Goal: Find specific page/section: Find specific page/section

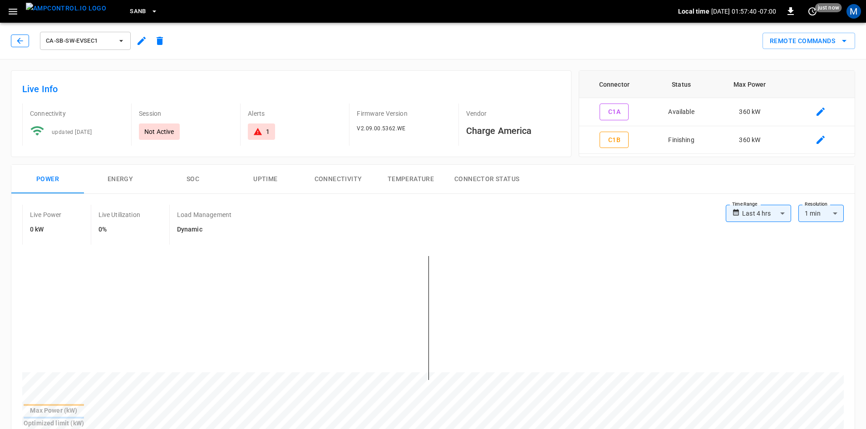
click at [22, 39] on icon "button" at bounding box center [19, 40] width 9 height 9
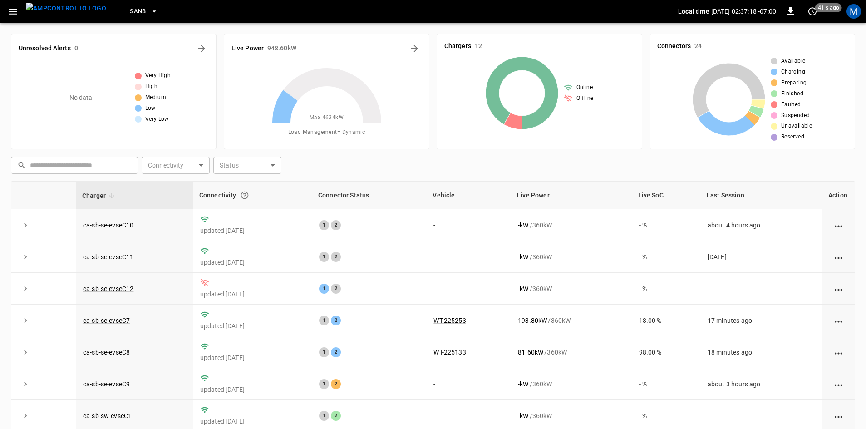
click at [447, 77] on div "Online Offline" at bounding box center [539, 93] width 190 height 73
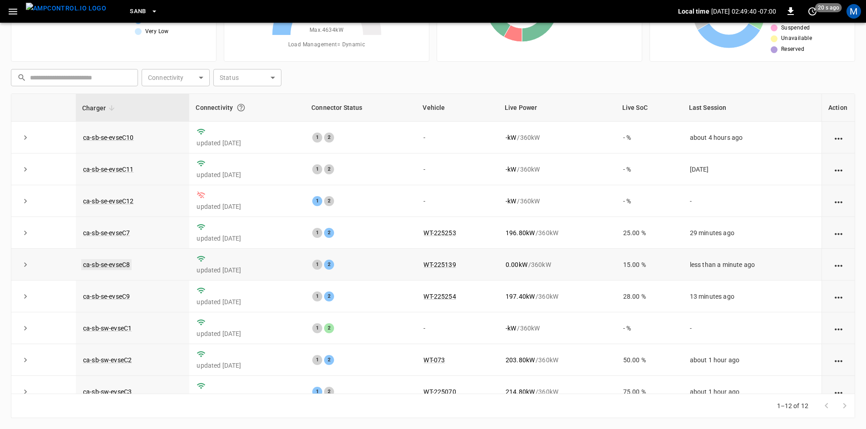
click at [125, 265] on link "ca-sb-se-evseC8" at bounding box center [106, 264] width 50 height 11
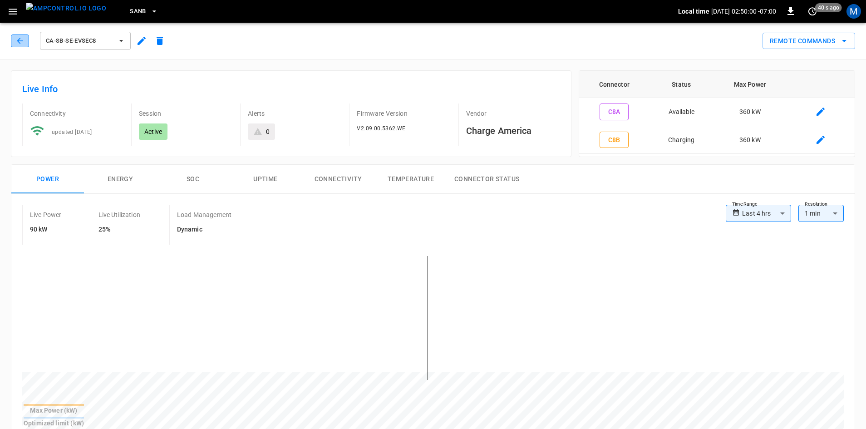
click at [18, 42] on icon "button" at bounding box center [19, 40] width 9 height 9
